Goal: Task Accomplishment & Management: Manage account settings

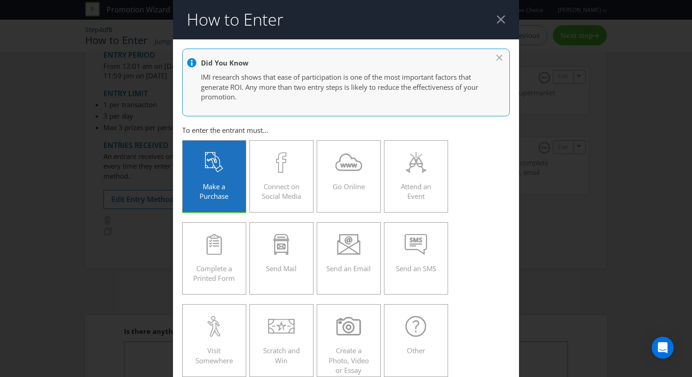
click at [502, 22] on div at bounding box center [501, 19] width 9 height 9
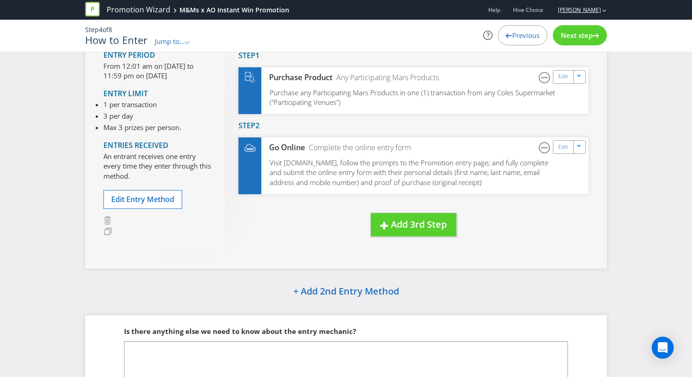
click at [588, 11] on link "[PERSON_NAME]" at bounding box center [575, 10] width 52 height 8
click at [586, 26] on div "Logout" at bounding box center [605, 29] width 46 height 18
click at [588, 9] on link "[PERSON_NAME]" at bounding box center [575, 10] width 52 height 8
click at [590, 26] on strong "Logout" at bounding box center [599, 28] width 23 height 9
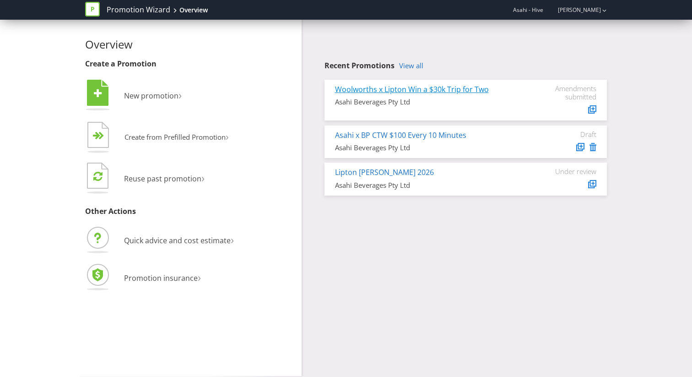
click at [408, 91] on link "Woolworths x Lipton Win a $30k Trip for Two" at bounding box center [412, 89] width 154 height 10
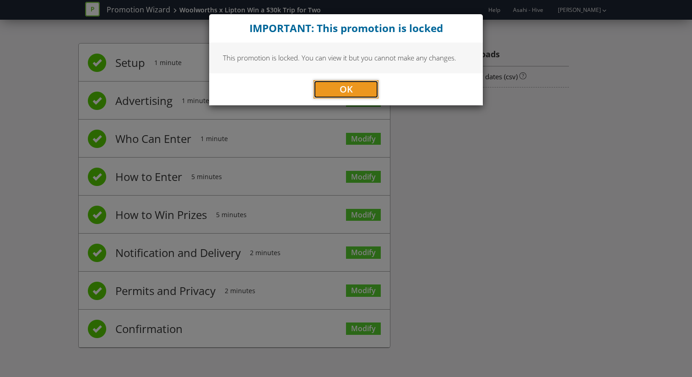
click at [357, 90] on button "OK" at bounding box center [346, 89] width 65 height 18
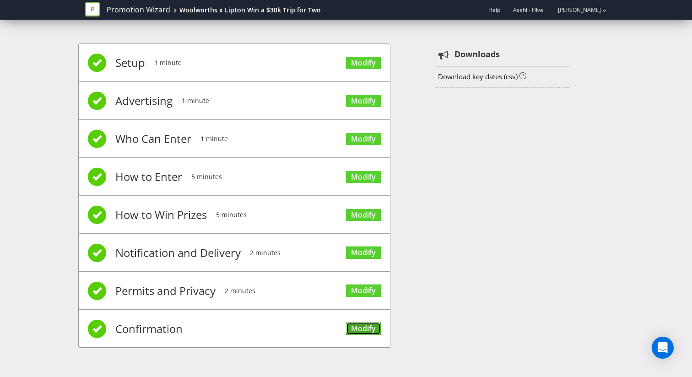
click at [375, 326] on link "Modify" at bounding box center [363, 328] width 35 height 12
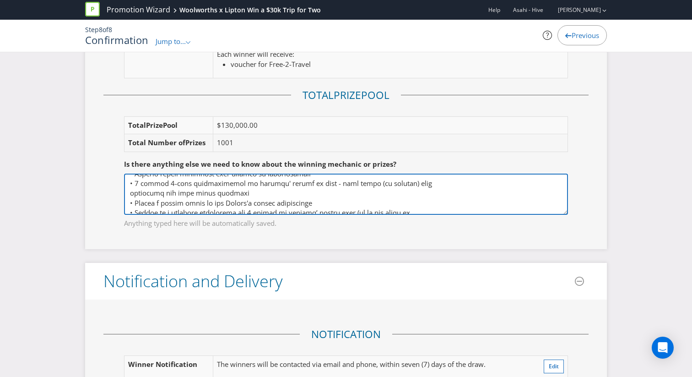
scroll to position [95, 0]
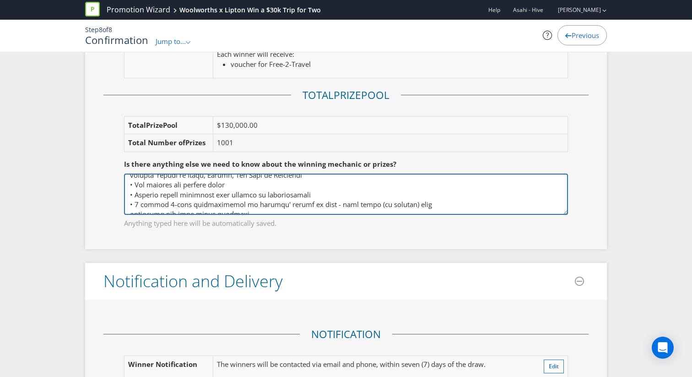
drag, startPoint x: 229, startPoint y: 209, endPoint x: 118, endPoint y: 178, distance: 115.1
click at [118, 178] on fieldset "Is there anything else we need to know about the winning mechanic or prizes? An…" at bounding box center [345, 188] width 485 height 94
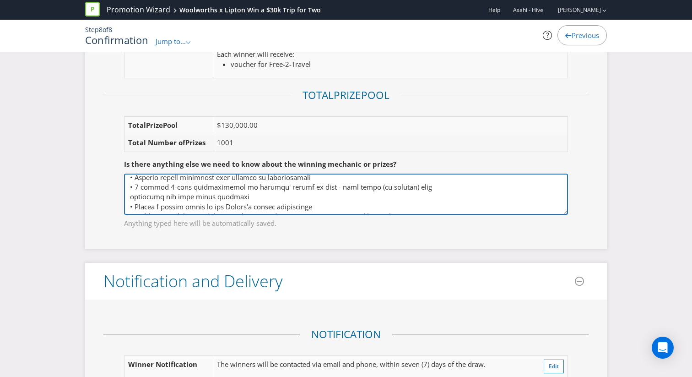
scroll to position [152, 0]
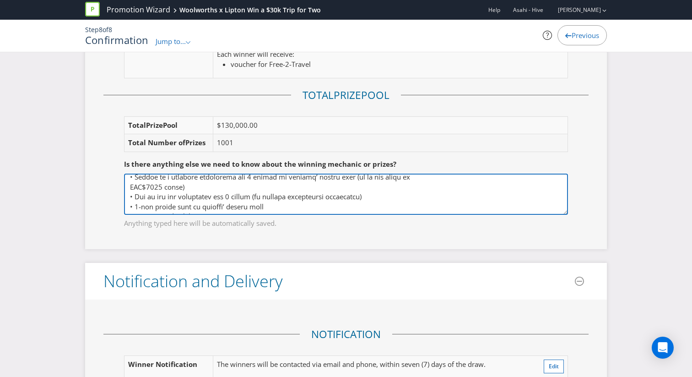
drag, startPoint x: 135, startPoint y: 181, endPoint x: 234, endPoint y: 268, distance: 131.7
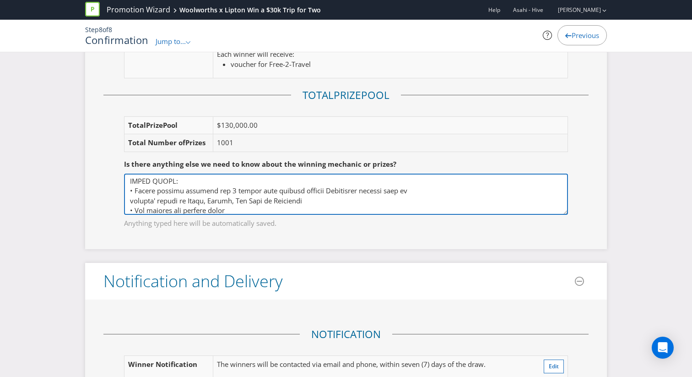
scroll to position [72, 0]
